Goal: Task Accomplishment & Management: Complete application form

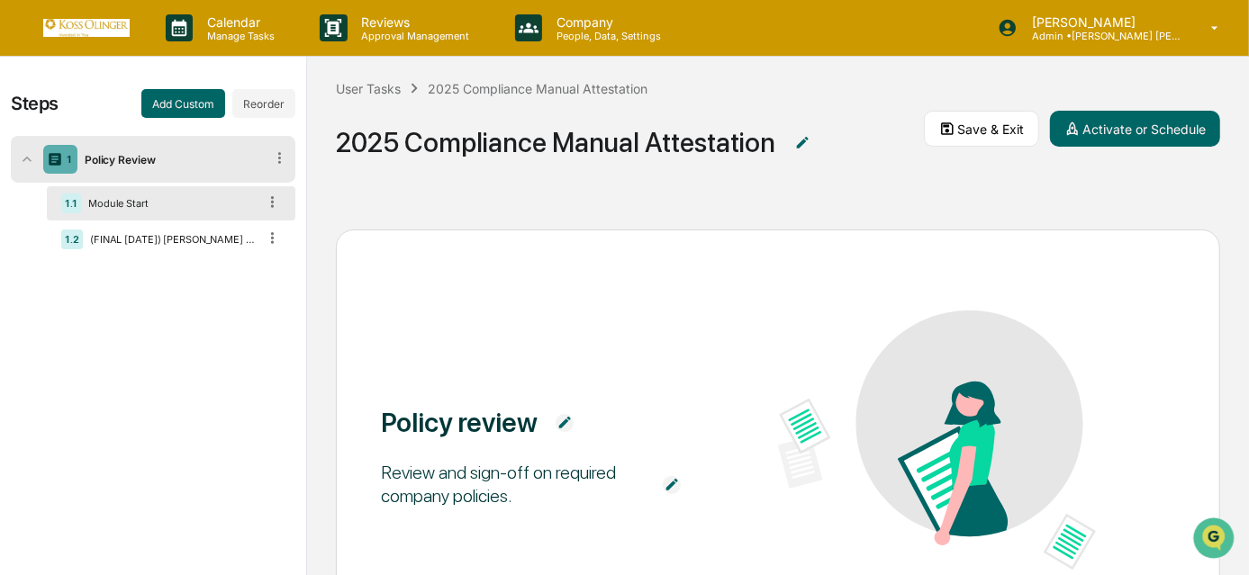
scroll to position [185, 0]
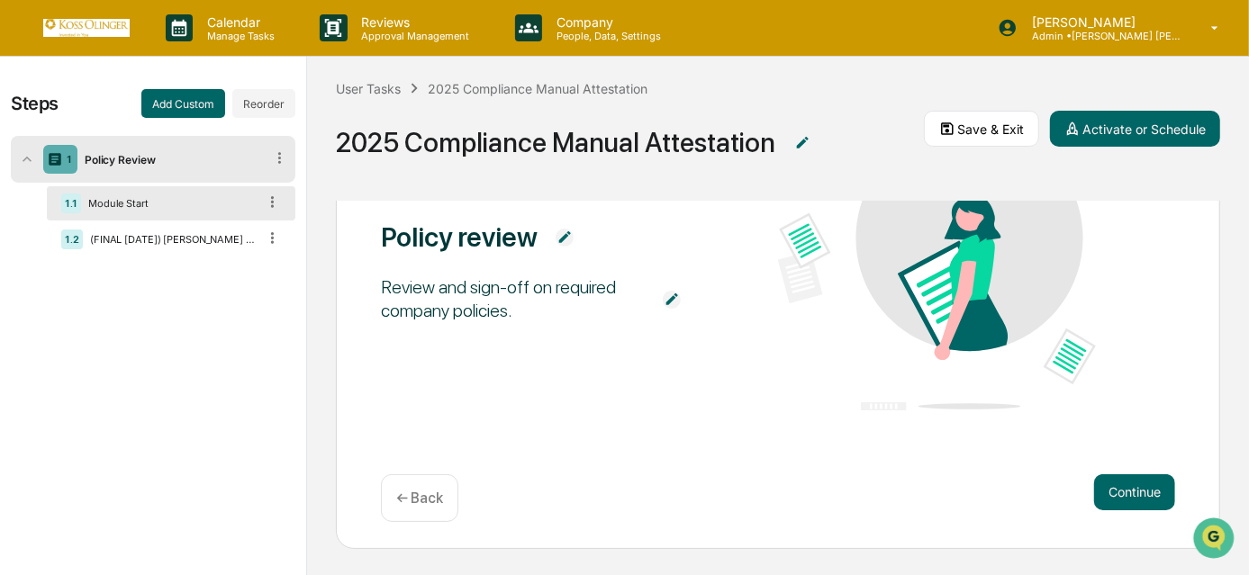
click at [1106, 515] on div "Continue ← Back" at bounding box center [778, 498] width 794 height 48
click at [1127, 490] on button "Continue" at bounding box center [1134, 492] width 81 height 36
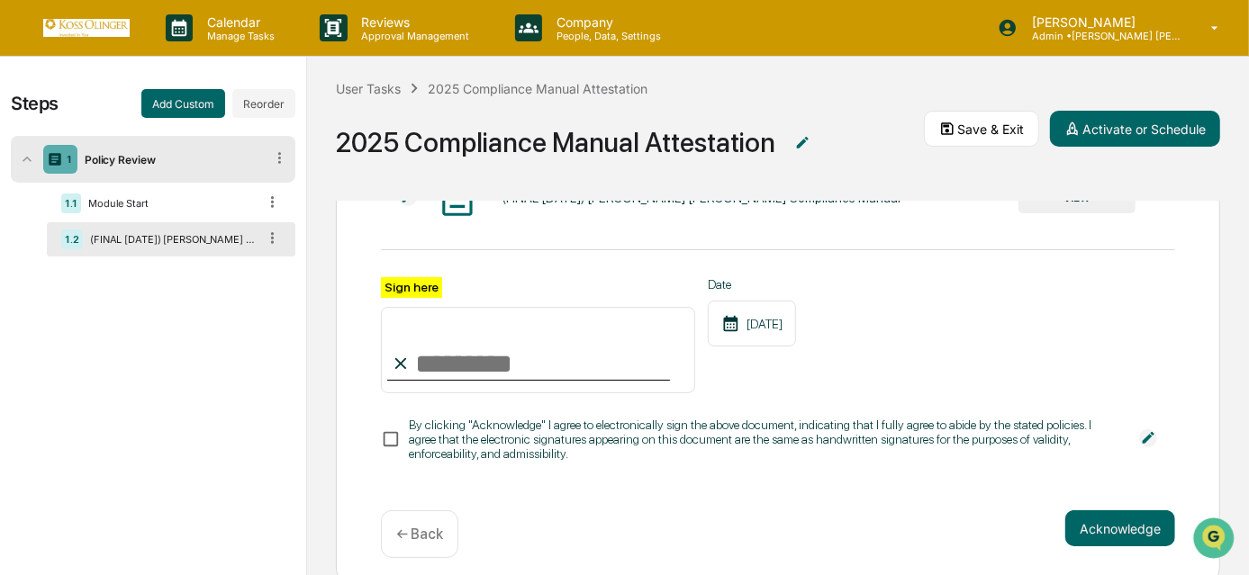
scroll to position [32, 0]
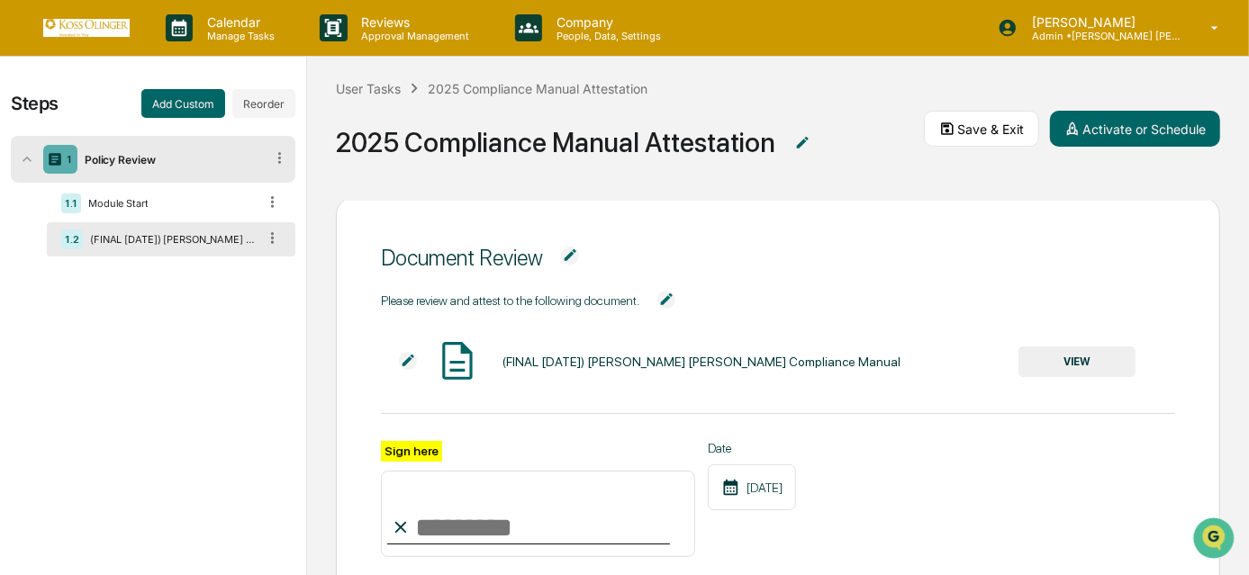
click at [1036, 367] on button "VIEW" at bounding box center [1076, 362] width 117 height 31
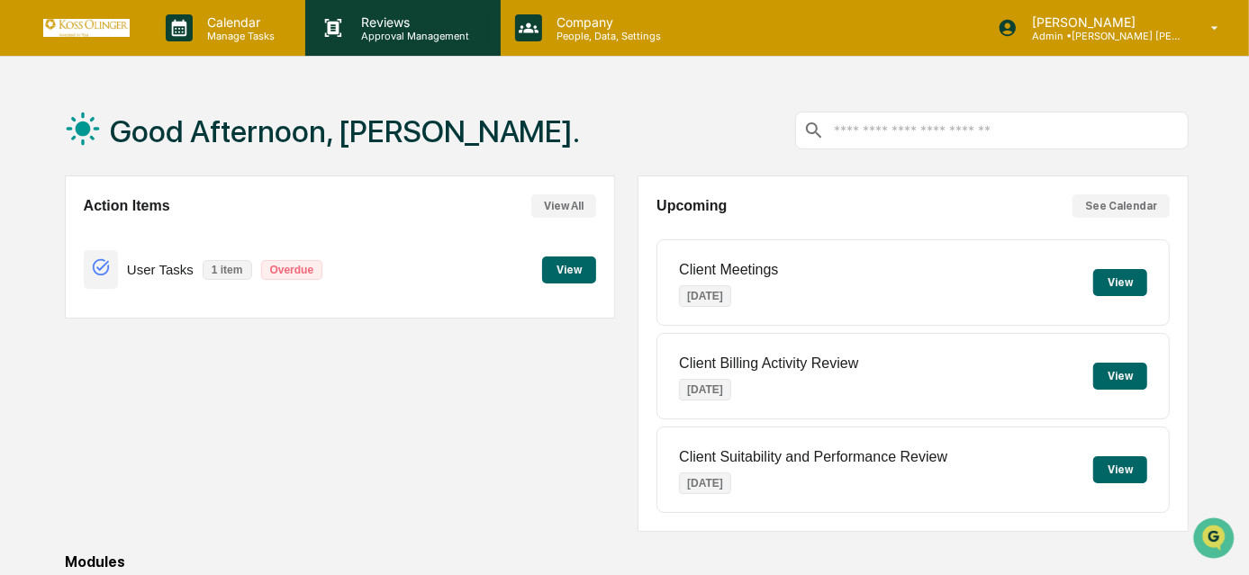
click at [420, 41] on p "Approval Management" at bounding box center [413, 36] width 131 height 13
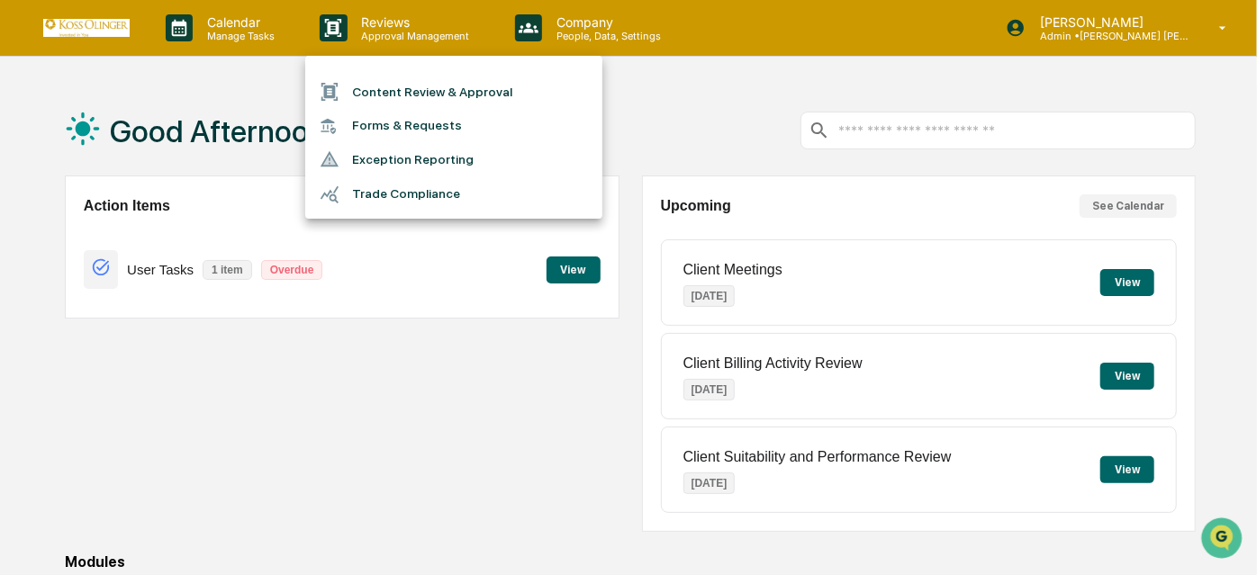
click at [247, 41] on div at bounding box center [628, 287] width 1257 height 575
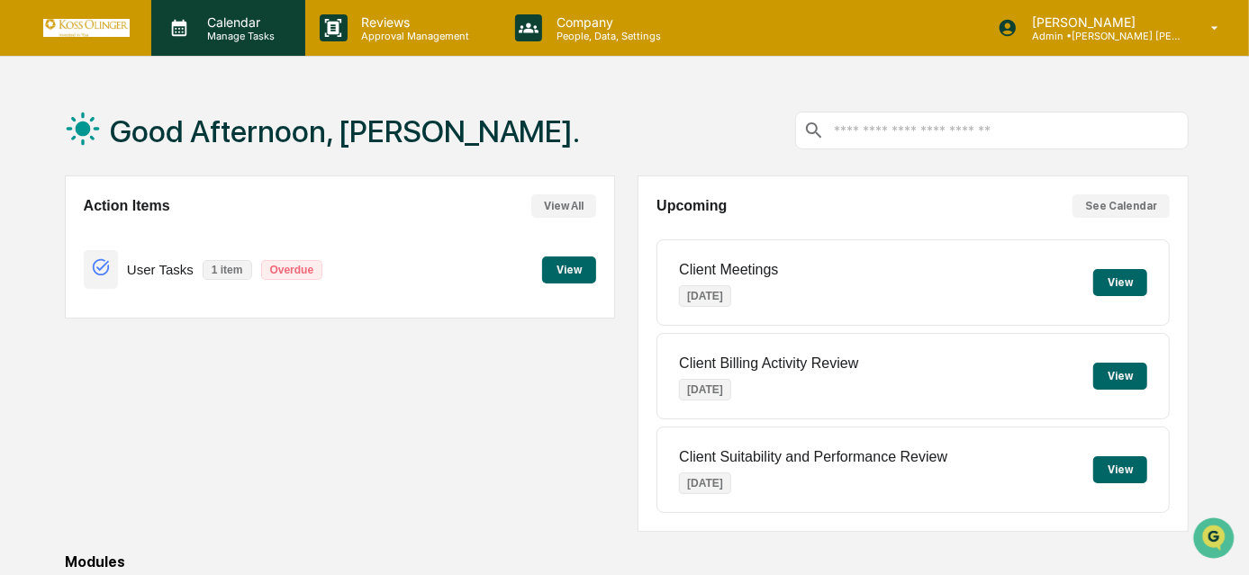
click at [287, 32] on div "Calendar Manage Tasks" at bounding box center [226, 28] width 136 height 28
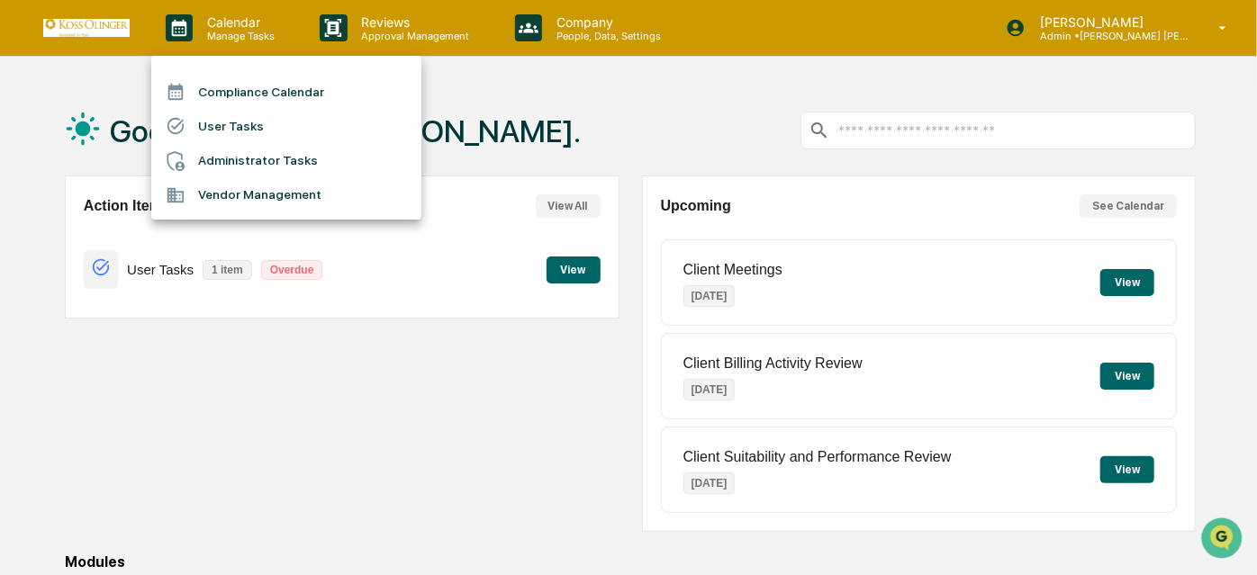
click at [255, 123] on li "User Tasks" at bounding box center [286, 126] width 270 height 34
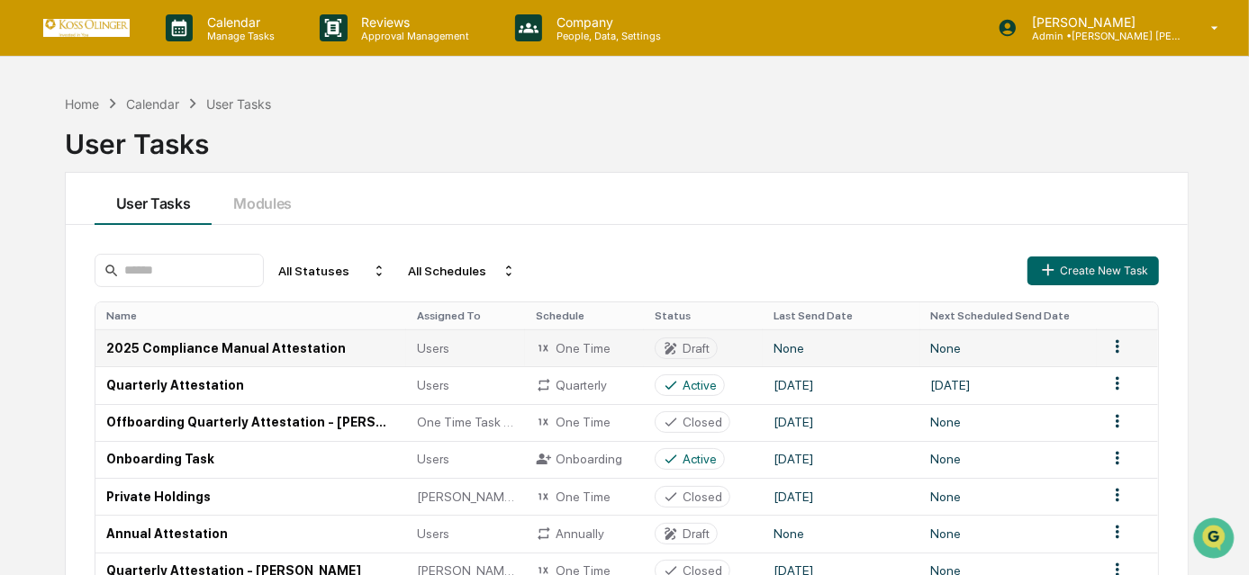
click at [340, 334] on td "2025 Compliance Manual Attestation" at bounding box center [250, 347] width 311 height 37
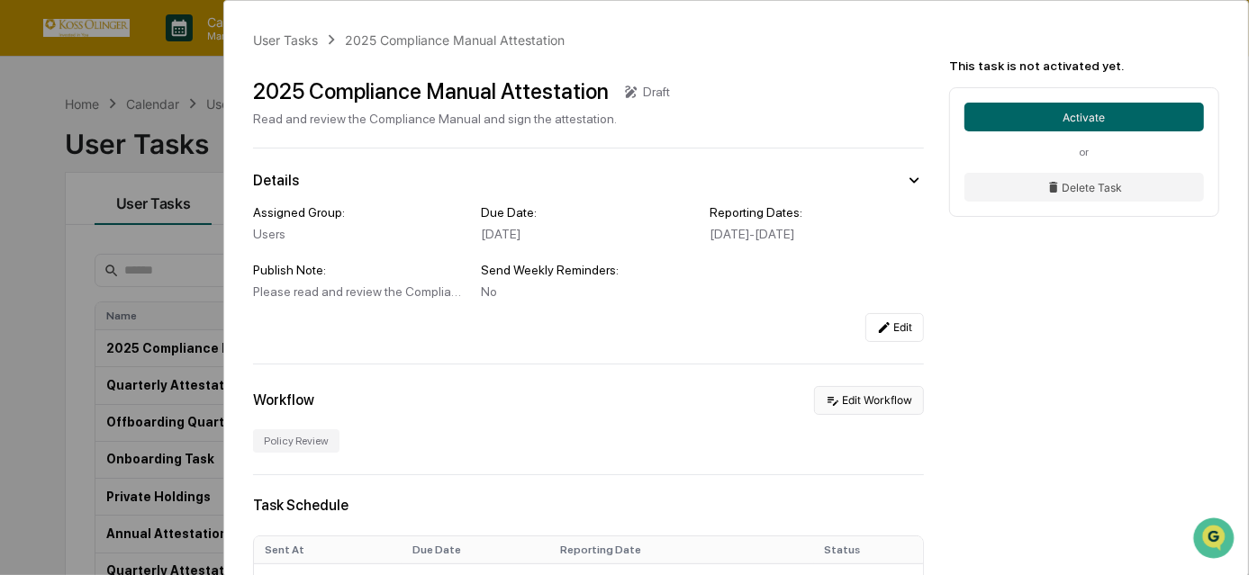
click at [844, 406] on button "Edit Workflow" at bounding box center [869, 400] width 110 height 29
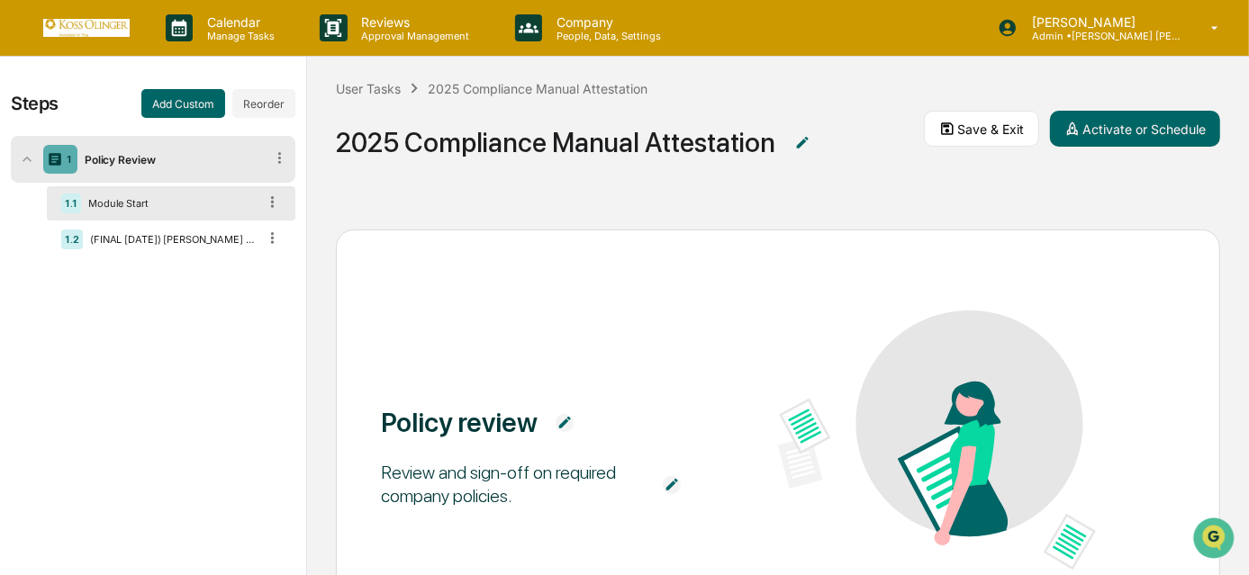
scroll to position [185, 0]
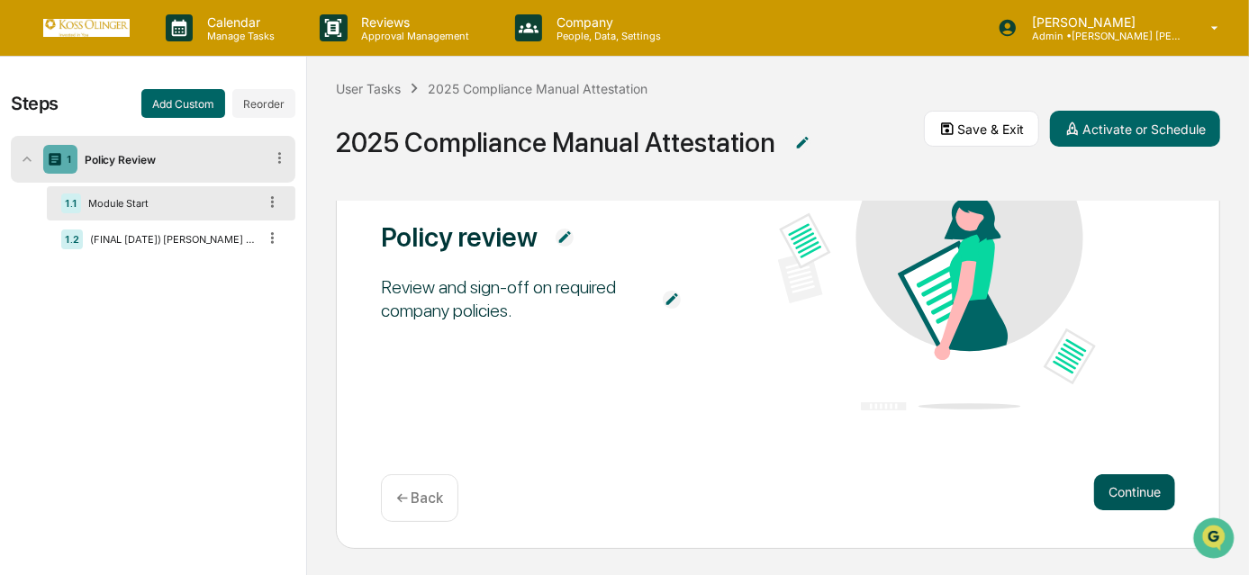
click at [1118, 483] on button "Continue" at bounding box center [1134, 492] width 81 height 36
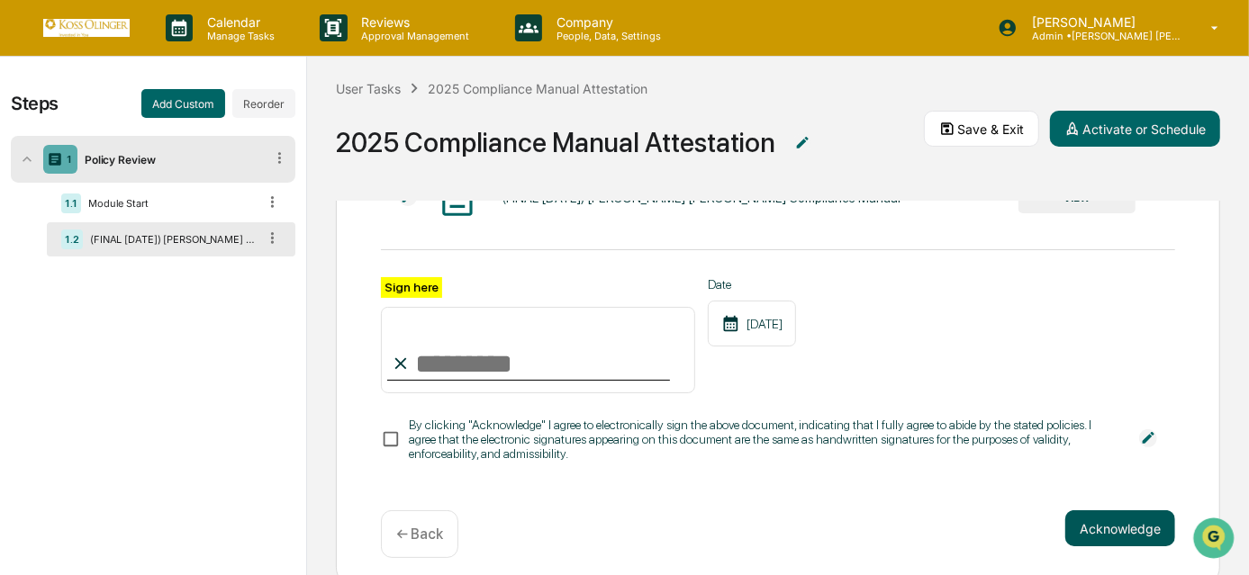
scroll to position [0, 0]
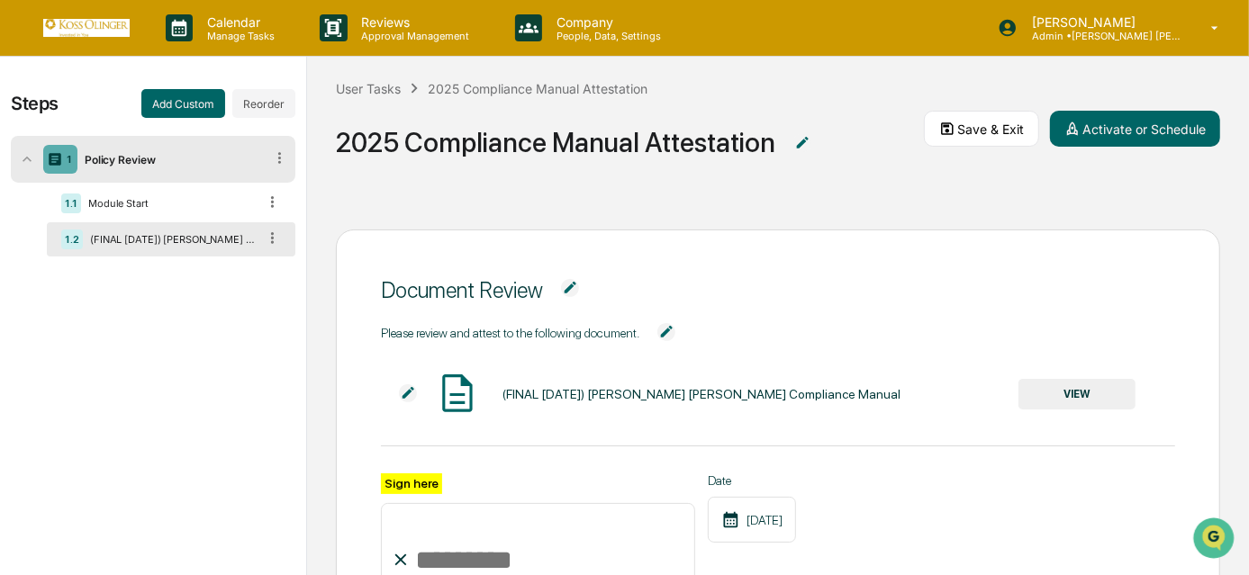
click at [1065, 388] on button "VIEW" at bounding box center [1076, 394] width 117 height 31
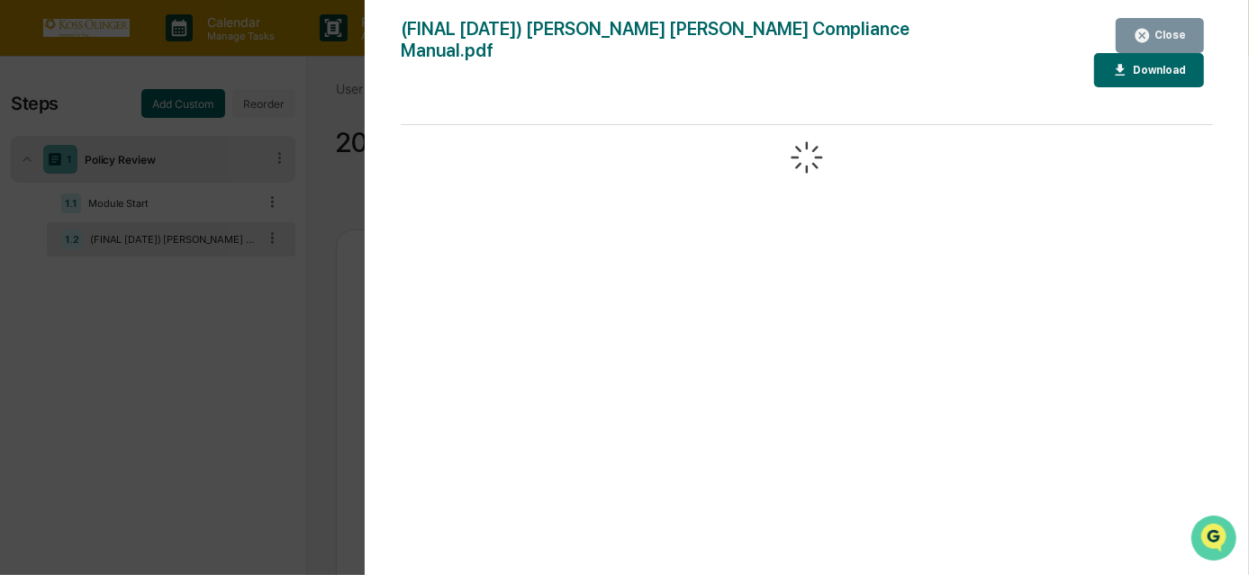
click at [1221, 534] on img "Open customer support" at bounding box center [1212, 537] width 45 height 36
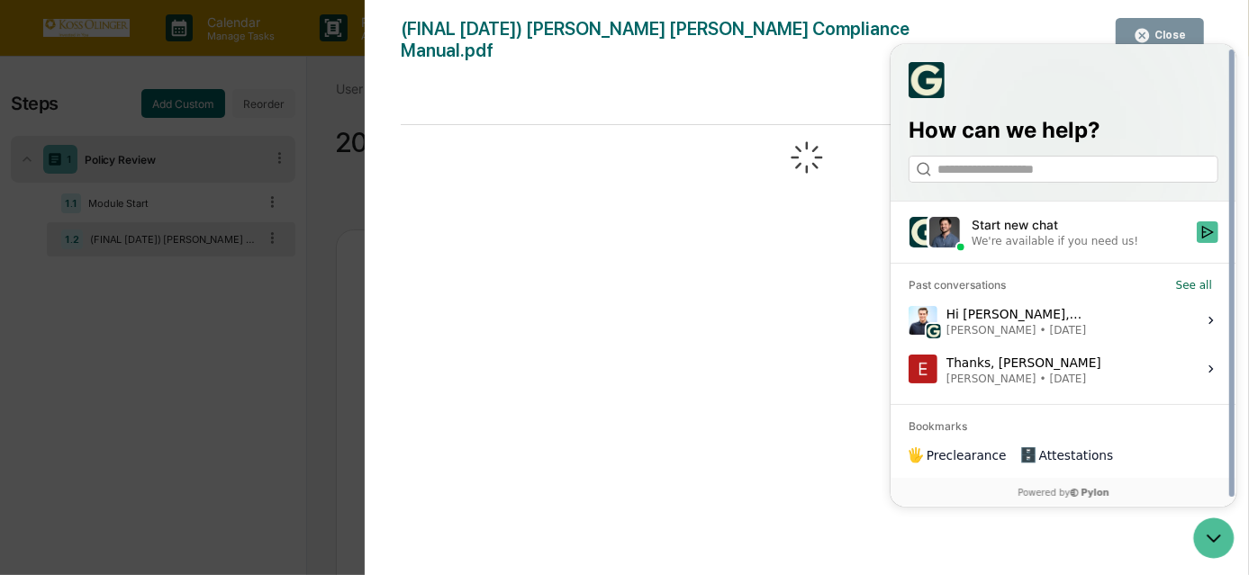
click at [1043, 338] on label "Hi [PERSON_NAME], Hope you're doing well! It was great speaking with you earlie…" at bounding box center [1062, 320] width 324 height 49
click at [907, 321] on button "View issue" at bounding box center [907, 320] width 1 height 1
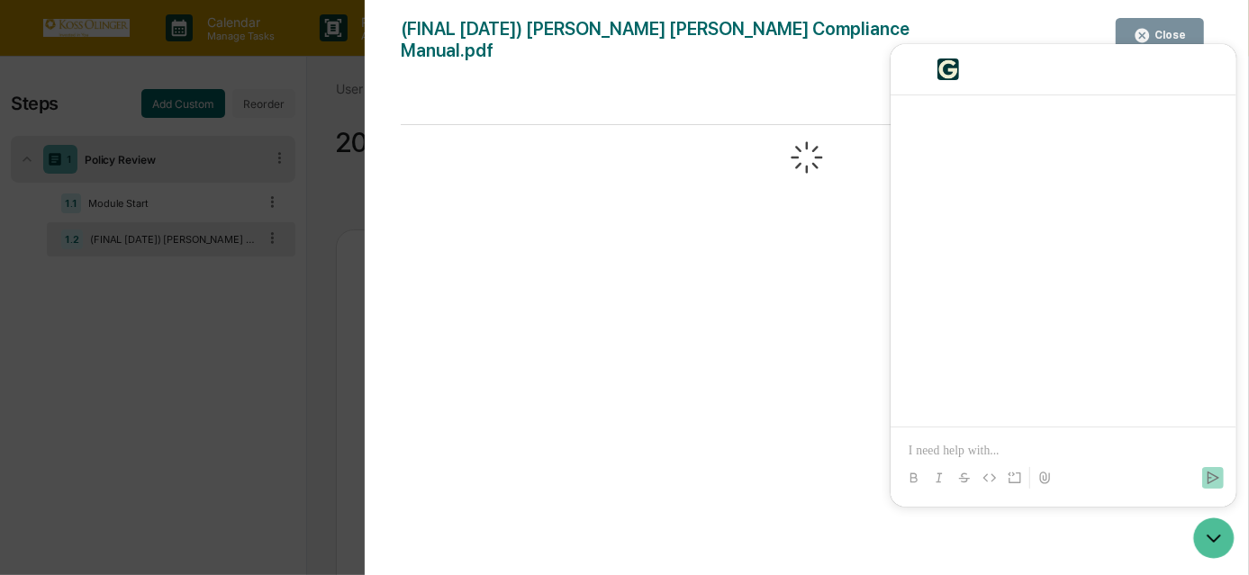
scroll to position [1450, 0]
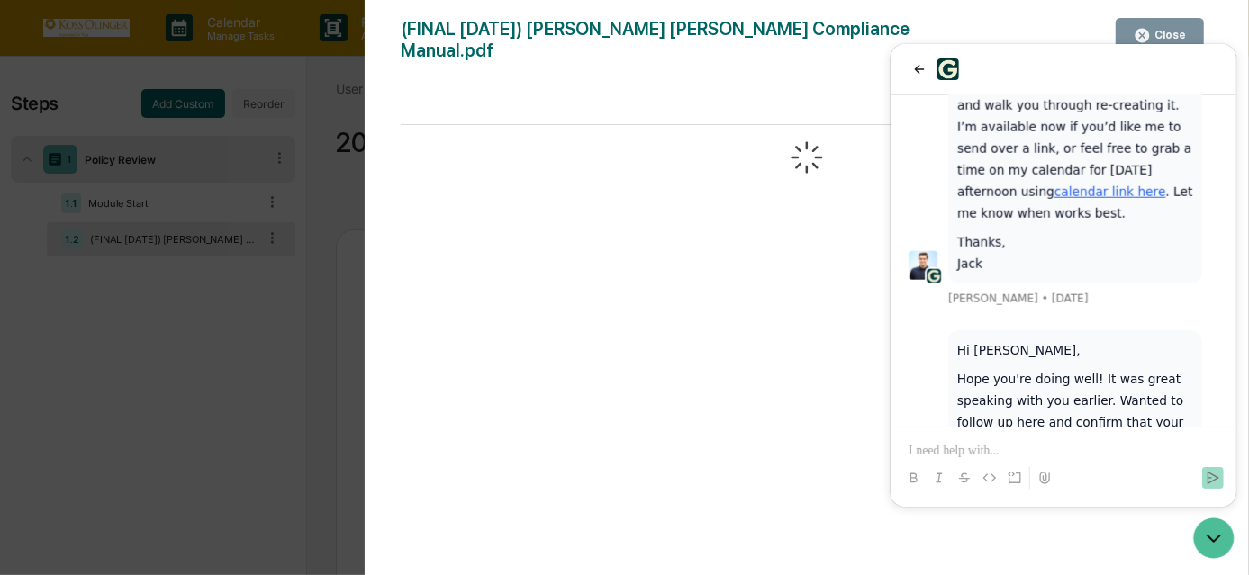
click at [953, 452] on p at bounding box center [1062, 451] width 310 height 18
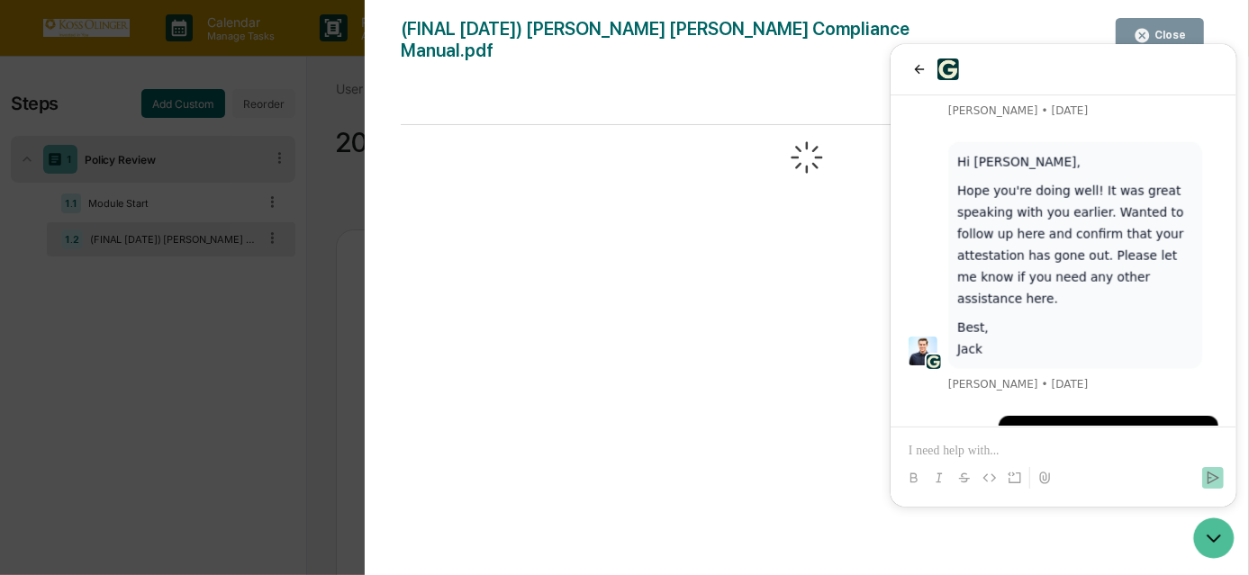
click at [939, 453] on p at bounding box center [1062, 451] width 310 height 18
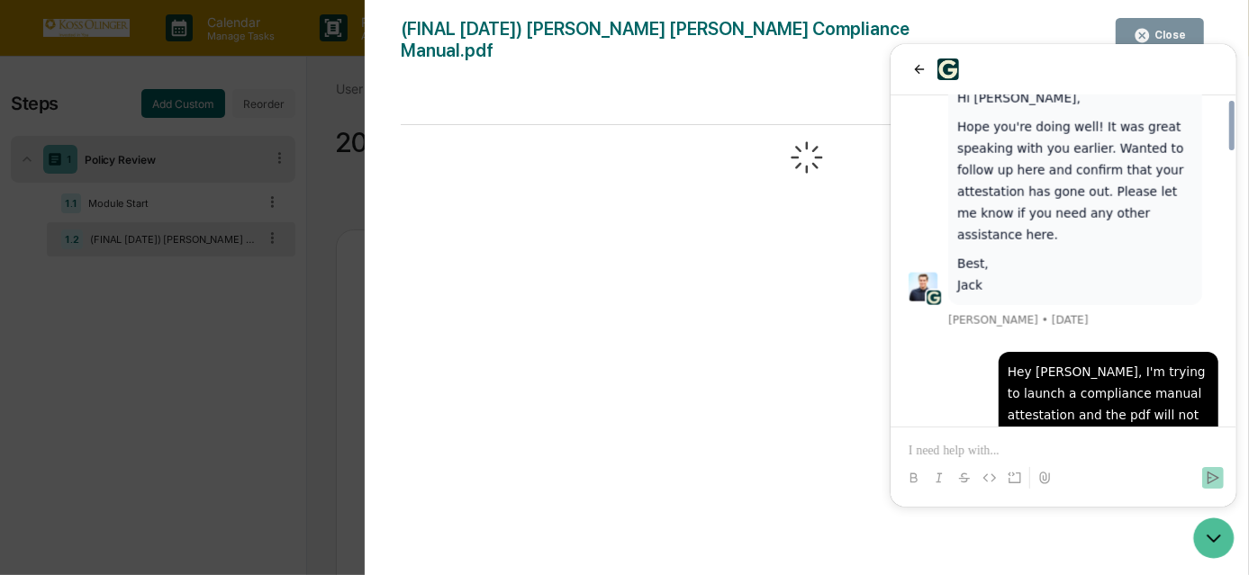
scroll to position [1812, 0]
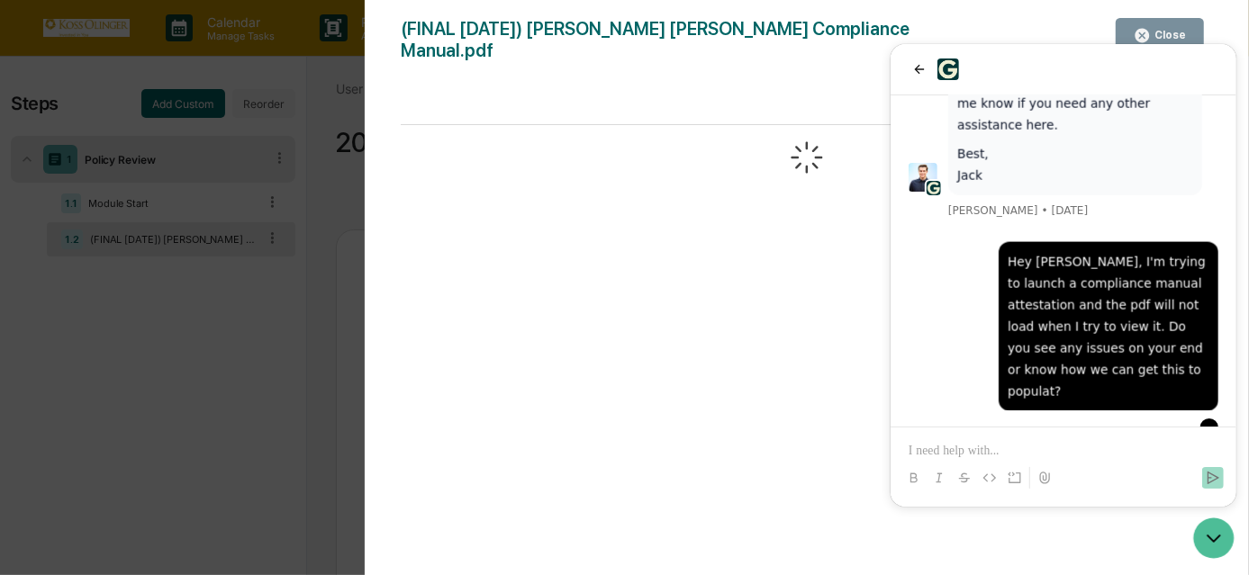
click at [658, 342] on div at bounding box center [807, 359] width 812 height 468
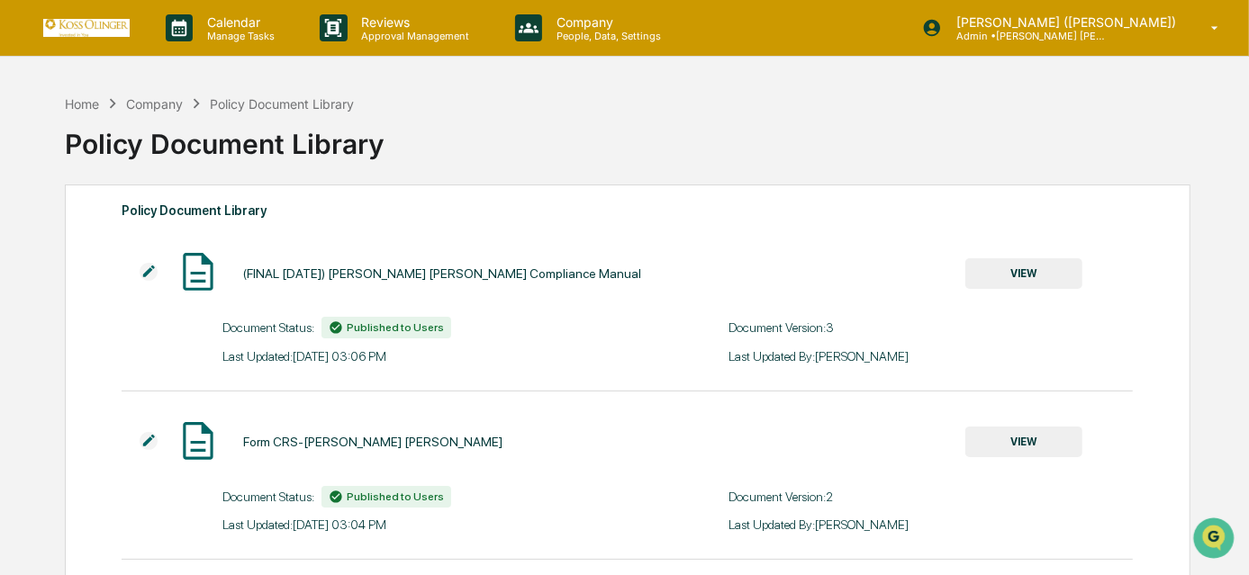
scroll to position [491, 0]
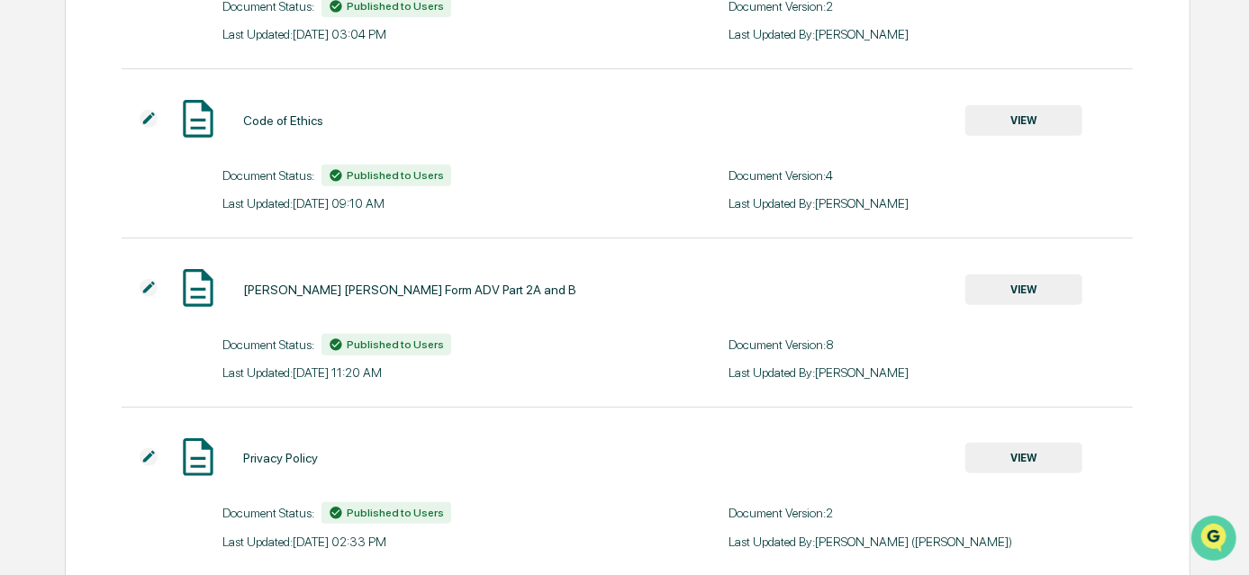
click at [1227, 541] on icon "Open customer support" at bounding box center [1212, 559] width 45 height 45
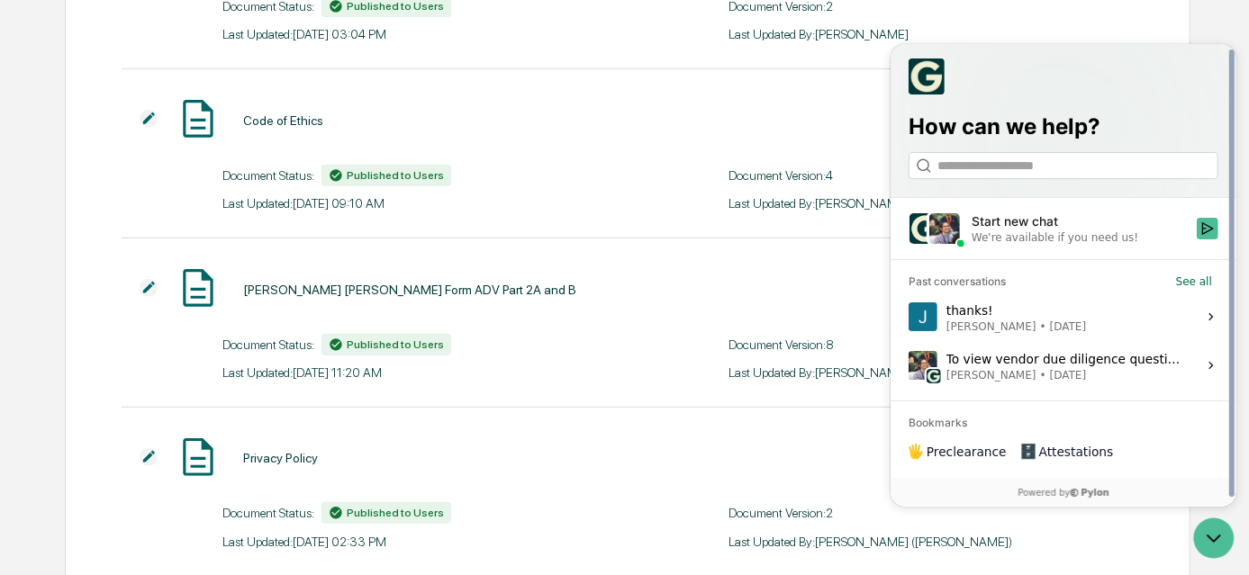
scroll to position [0, 0]
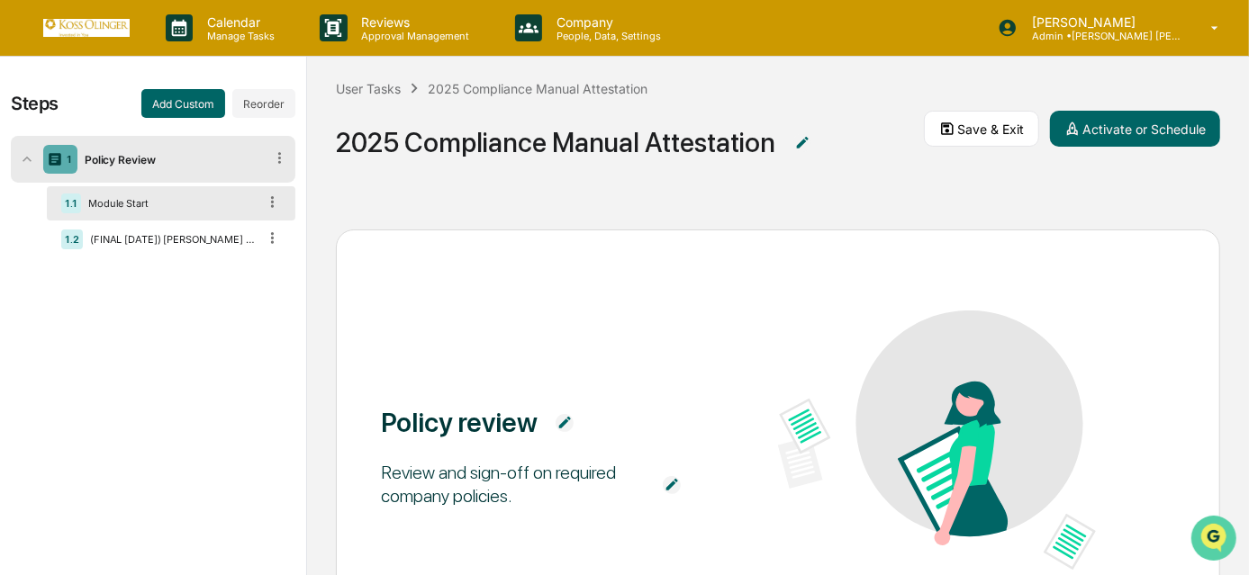
click at [1213, 543] on icon "Open customer support" at bounding box center [1212, 559] width 45 height 45
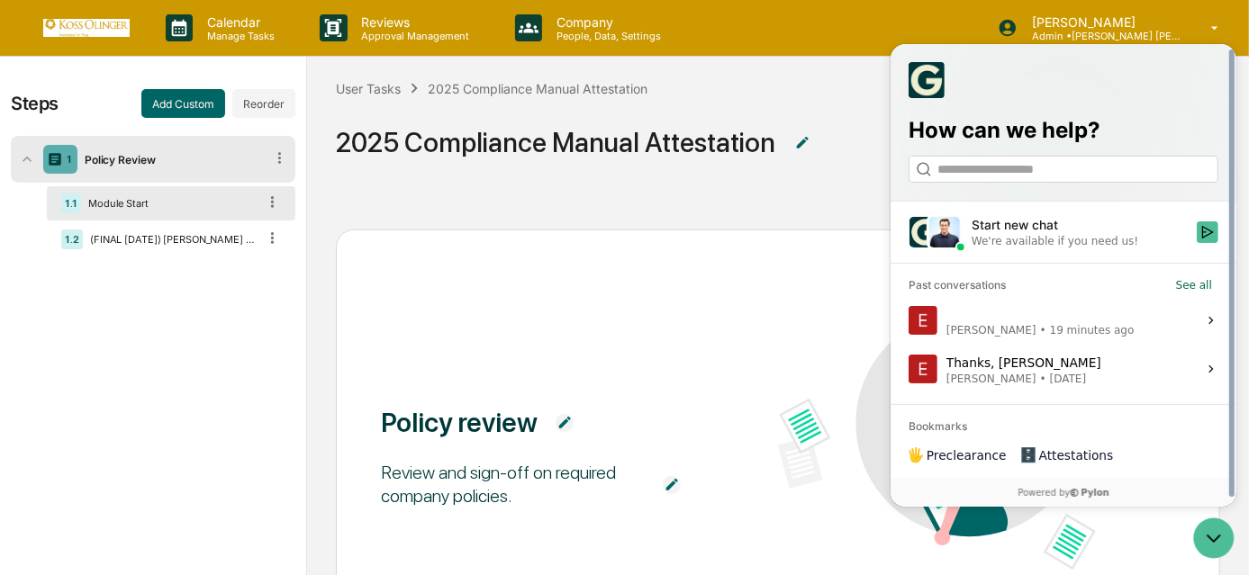
click at [1026, 308] on div "Emily Lusk • 19 minutes ago" at bounding box center [1039, 320] width 188 height 34
click at [907, 320] on button "View issue" at bounding box center [907, 320] width 1 height 1
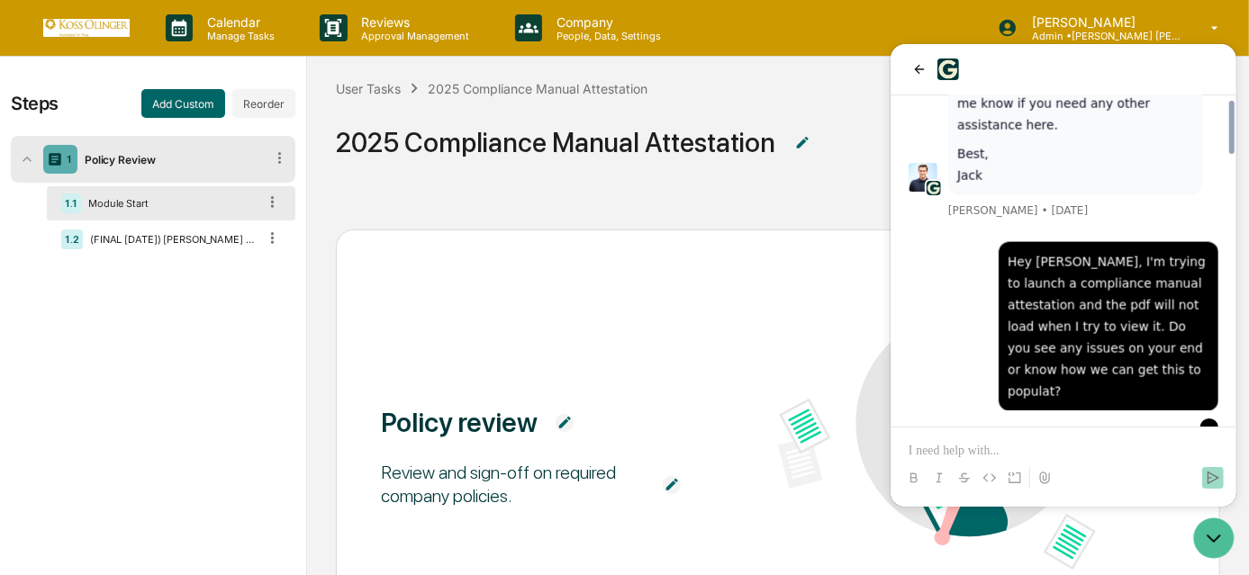
scroll to position [1566, 0]
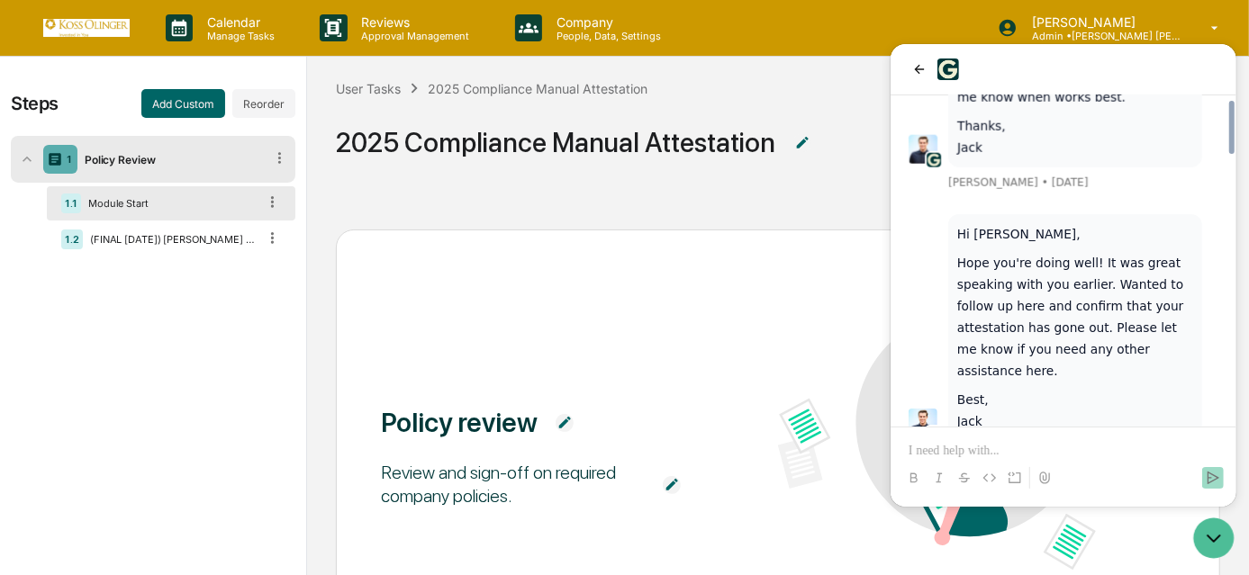
click at [657, 206] on div "Policy review Review and sign-off on required company policies. Continue ← Back" at bounding box center [778, 388] width 942 height 375
click at [1225, 529] on icon "Open customer support" at bounding box center [1212, 537] width 45 height 45
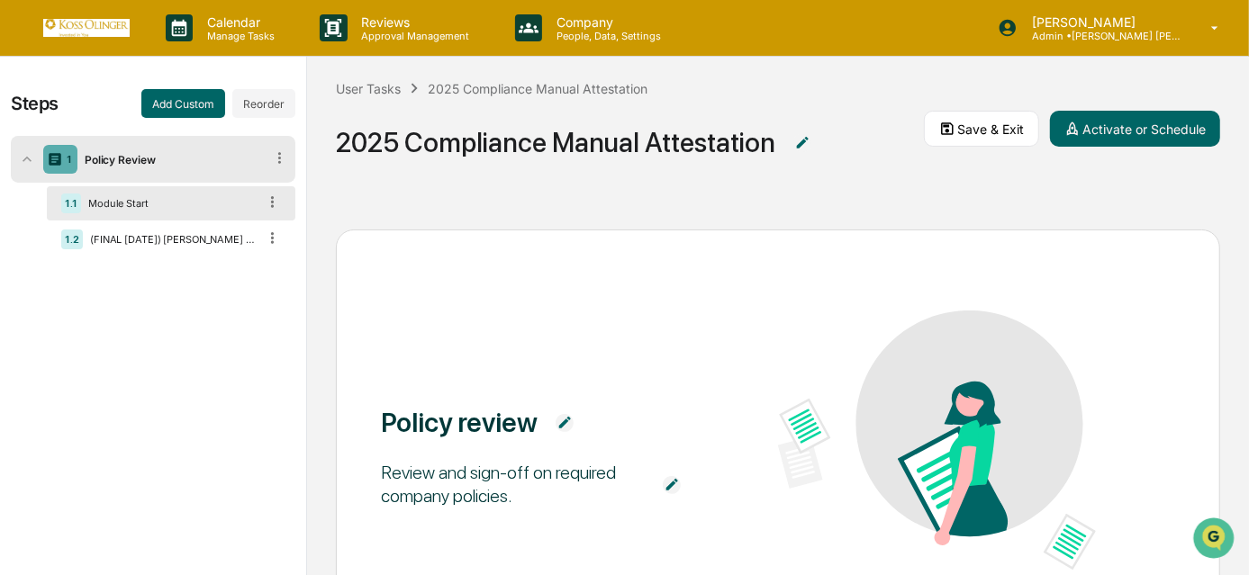
scroll to position [185, 0]
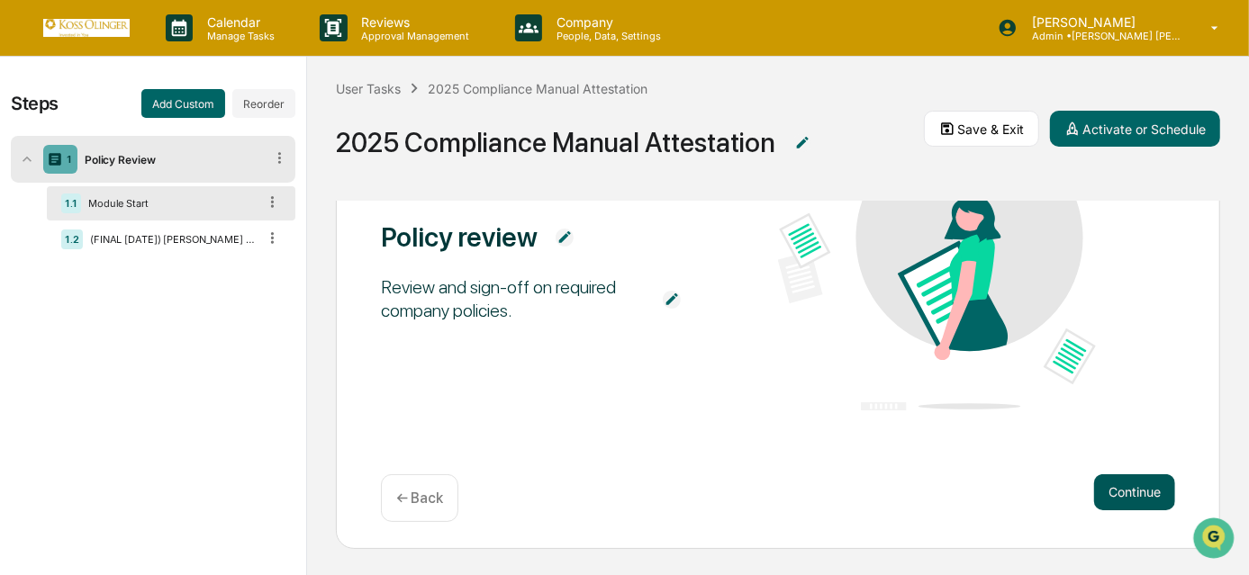
click at [1133, 502] on button "Continue" at bounding box center [1134, 492] width 81 height 36
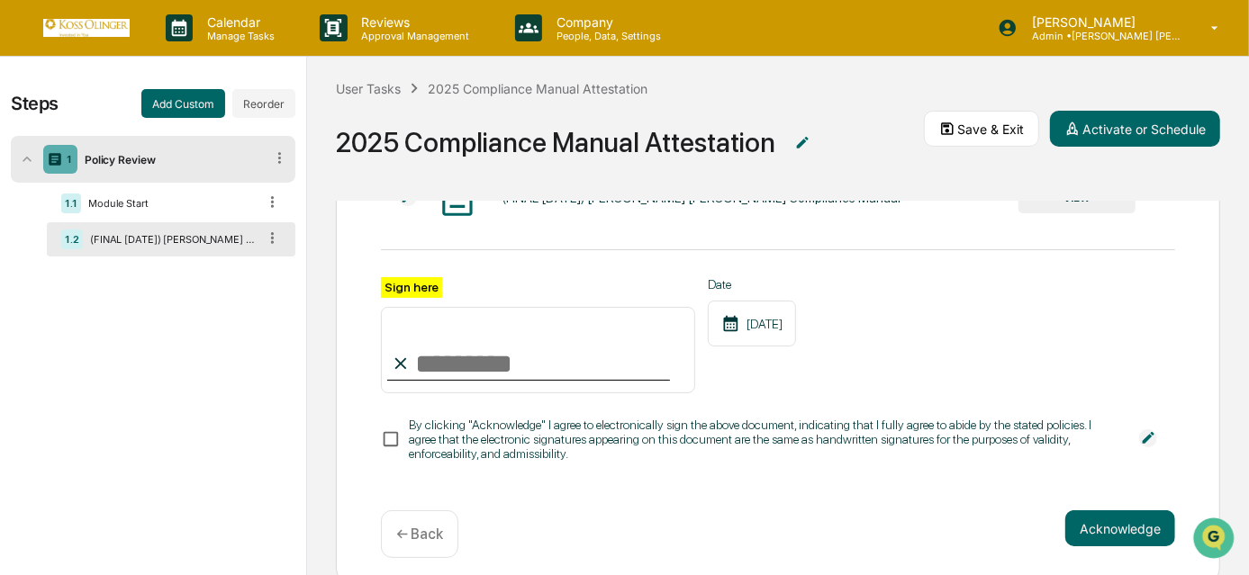
click at [1061, 213] on div "(FINAL 2025-08-13) Koss Olinger Compliance Manual VIEW" at bounding box center [758, 199] width 754 height 48
click at [1053, 199] on button "VIEW" at bounding box center [1076, 198] width 117 height 31
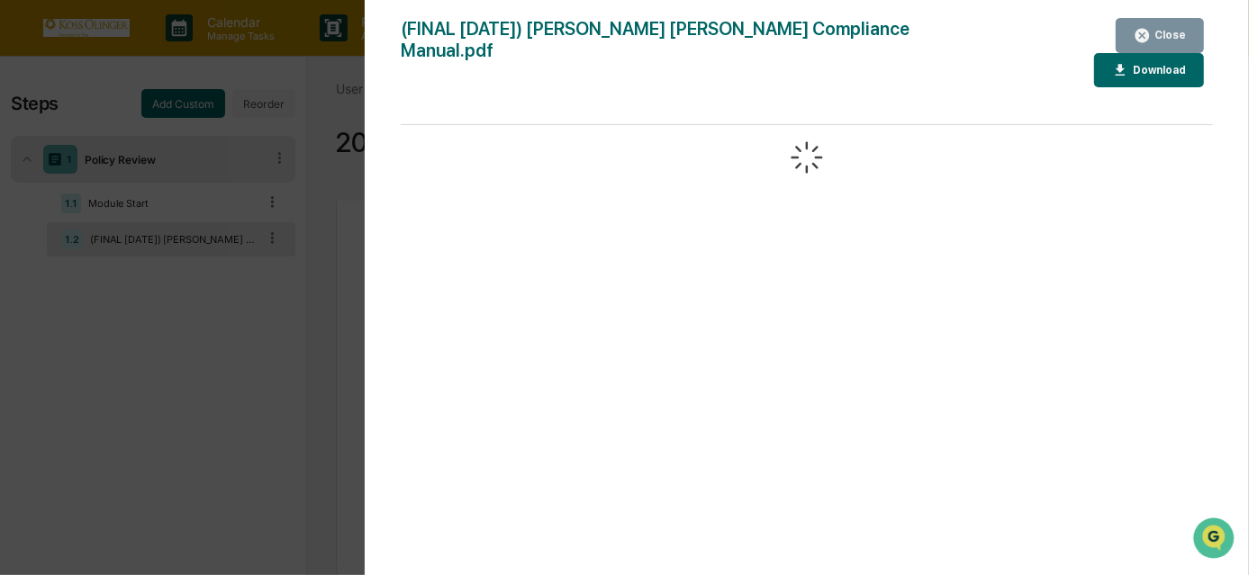
click at [1053, 199] on div at bounding box center [807, 359] width 812 height 468
click at [800, 31] on div "(FINAL [DATE]) [PERSON_NAME] [PERSON_NAME] Compliance Manual.pdf" at bounding box center [697, 52] width 592 height 69
click at [1223, 528] on img "Open customer support" at bounding box center [1212, 537] width 45 height 36
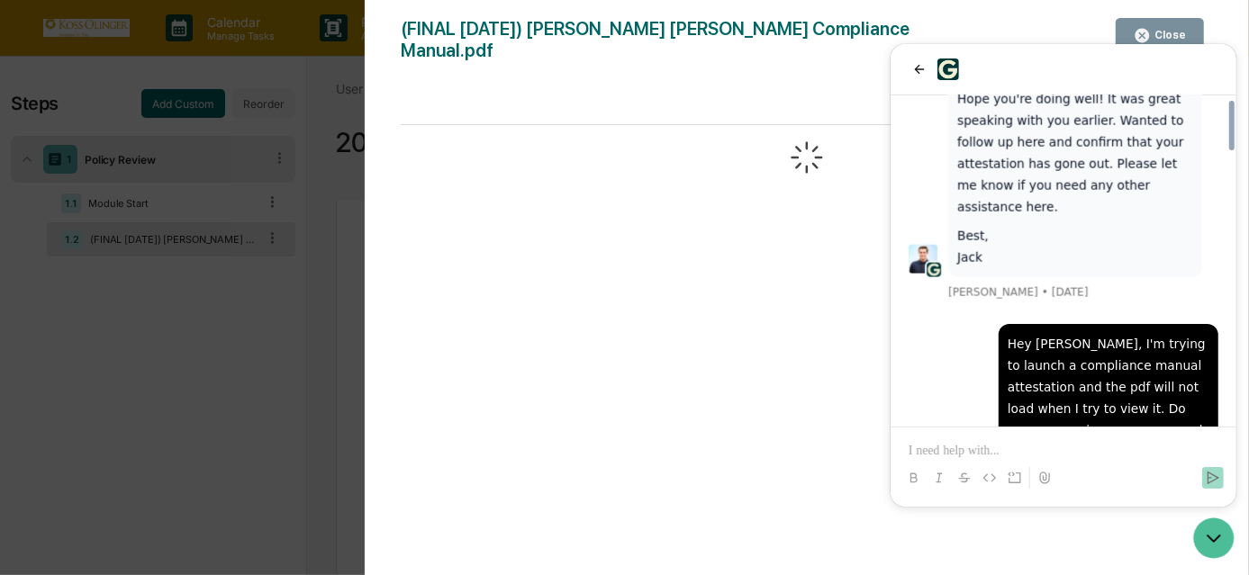
scroll to position [1812, 0]
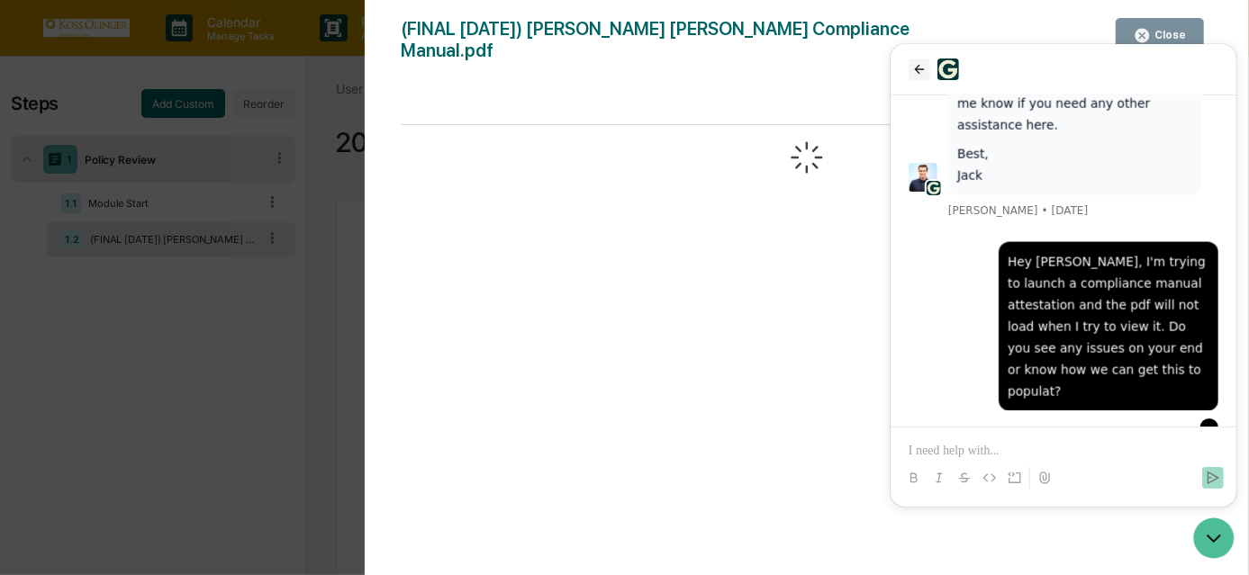
click at [913, 68] on icon "back" at bounding box center [918, 69] width 14 height 14
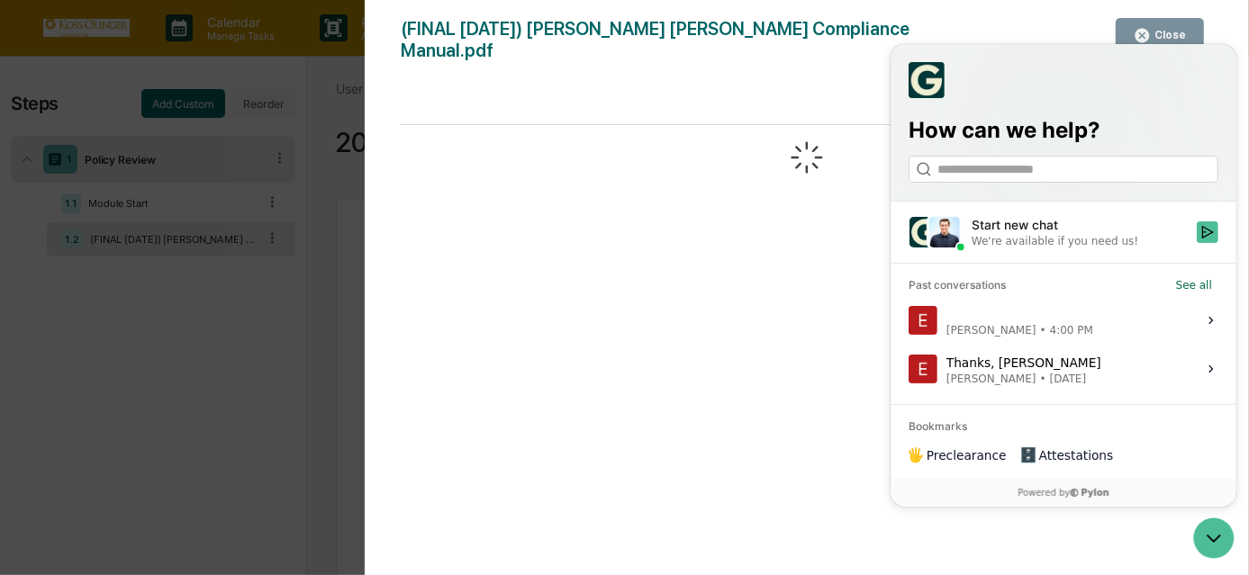
scroll to position [0, 0]
click at [765, 125] on div at bounding box center [807, 159] width 812 height 68
click at [939, 64] on img at bounding box center [925, 80] width 36 height 36
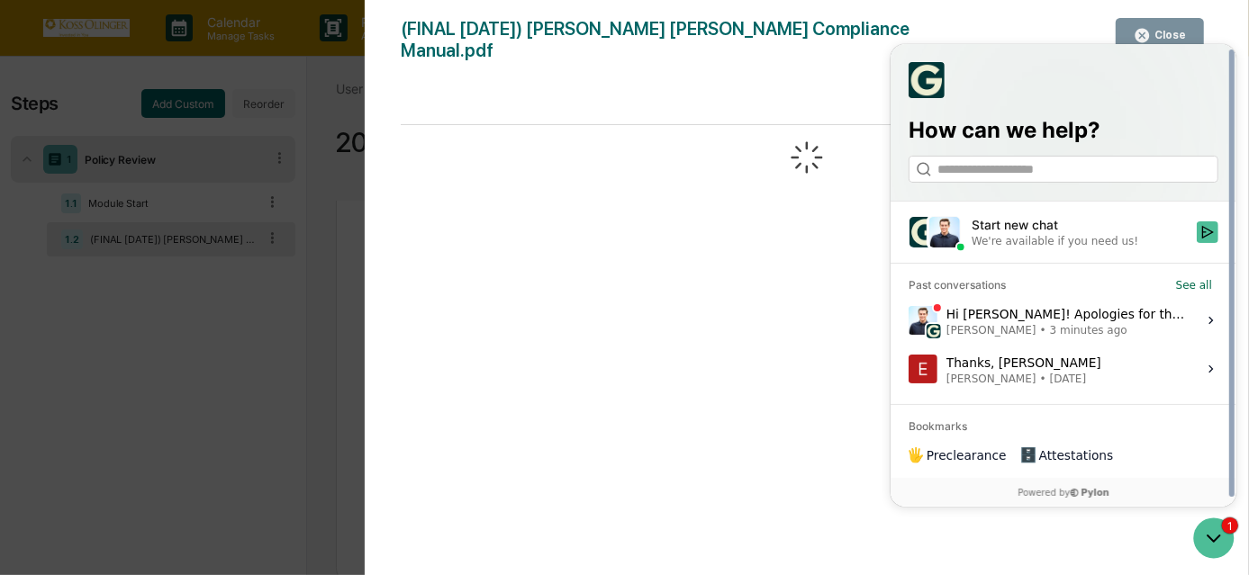
click at [1074, 320] on div "Hi Emily! Apologies for the delay here, I was on another call. Taking a look at…" at bounding box center [1064, 320] width 239 height 34
click at [907, 320] on button "View issue" at bounding box center [907, 320] width 1 height 1
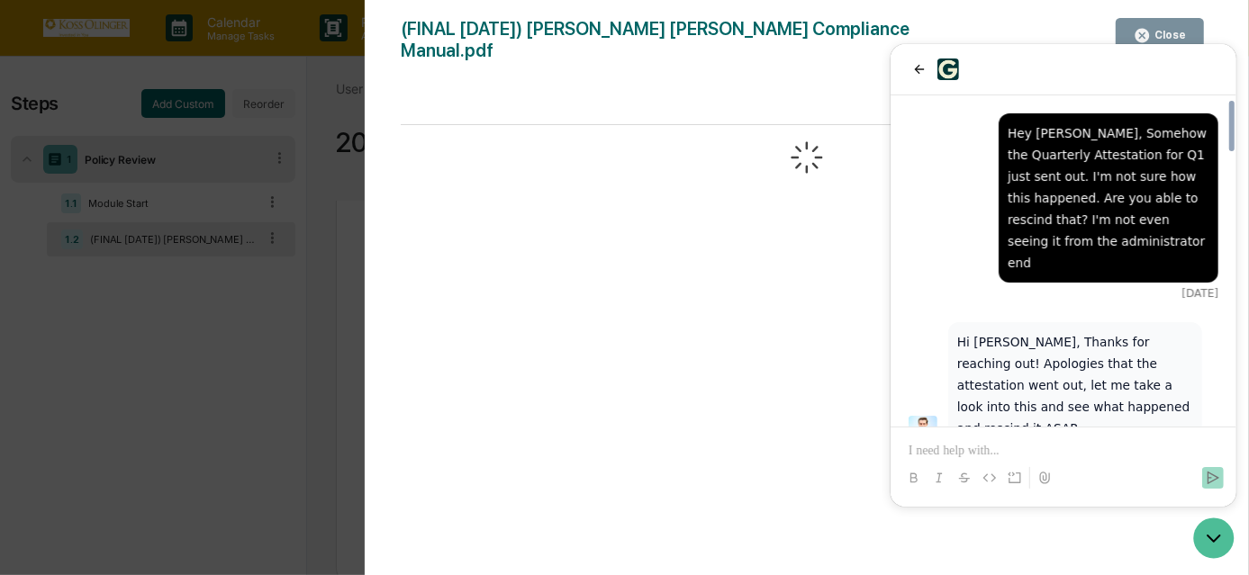
scroll to position [1943, 0]
